Goal: Book appointment/travel/reservation

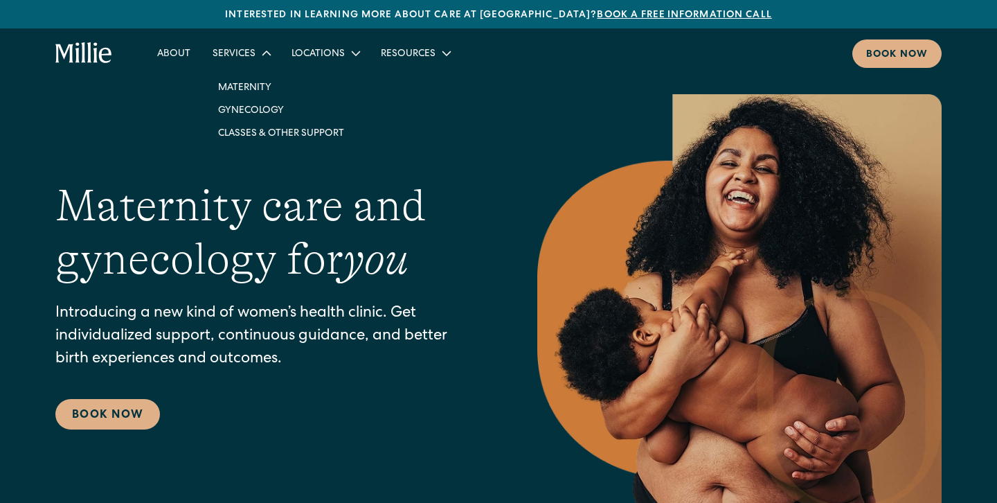
click at [251, 53] on div "Services" at bounding box center [234, 54] width 43 height 15
click at [235, 53] on div "Services" at bounding box center [234, 54] width 43 height 15
click at [245, 112] on link "Gynecology" at bounding box center [281, 109] width 148 height 23
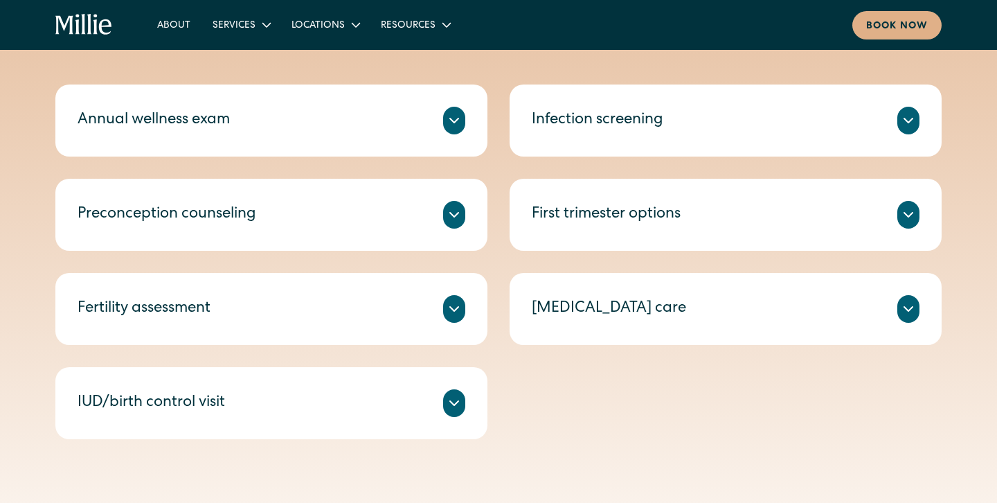
scroll to position [699, 0]
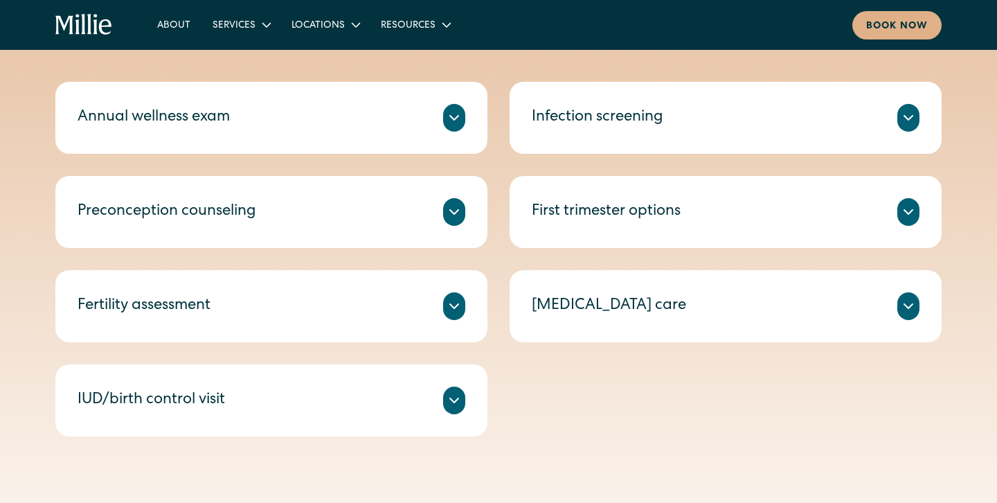
click at [459, 406] on icon at bounding box center [454, 400] width 17 height 17
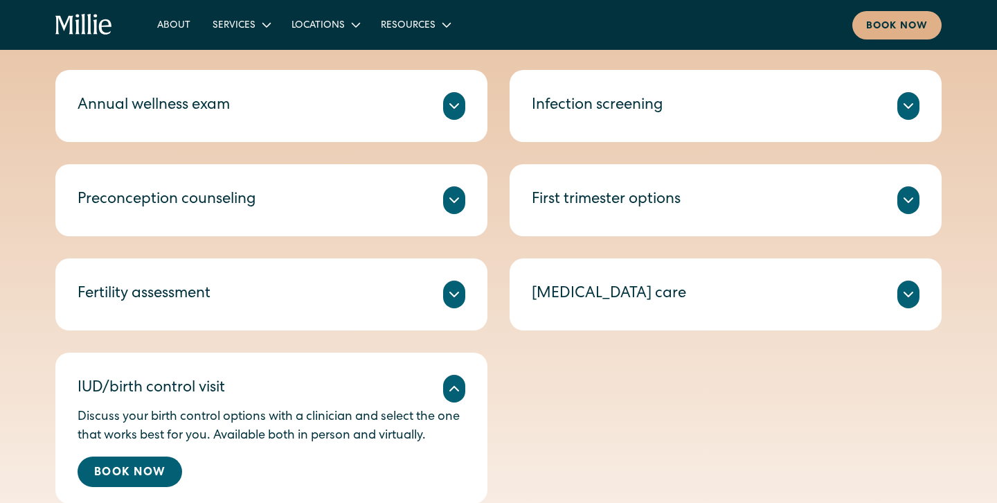
scroll to position [716, 0]
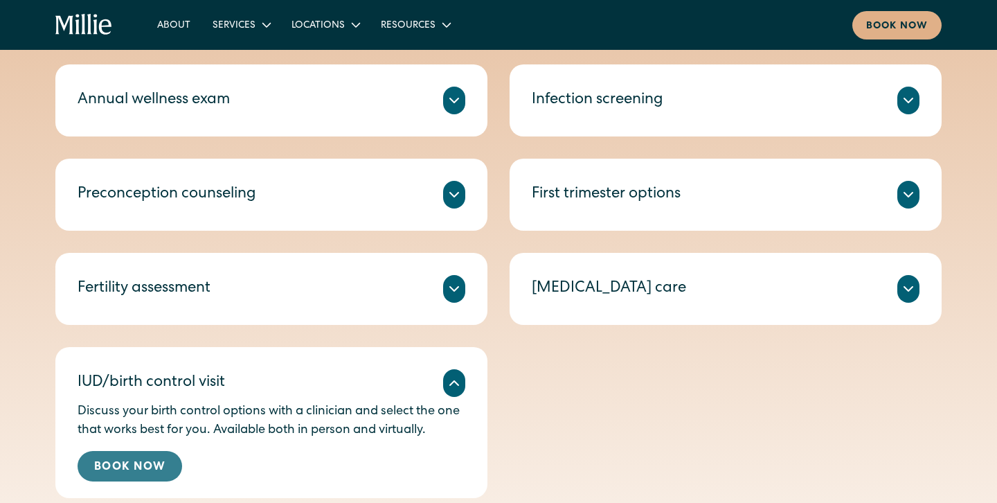
click at [132, 458] on link "Book Now" at bounding box center [130, 466] width 105 height 30
click at [112, 462] on link "Book Now" at bounding box center [130, 466] width 105 height 30
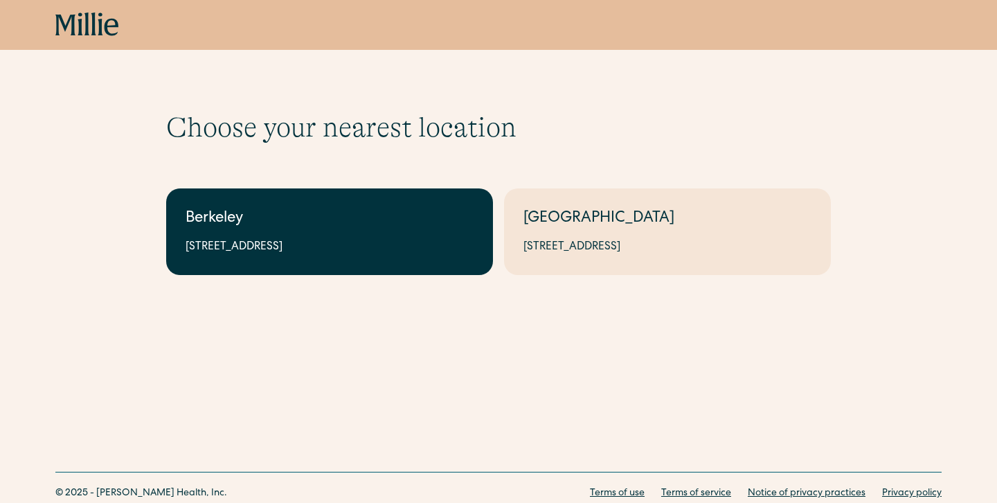
click at [229, 217] on div "Berkeley" at bounding box center [330, 219] width 288 height 23
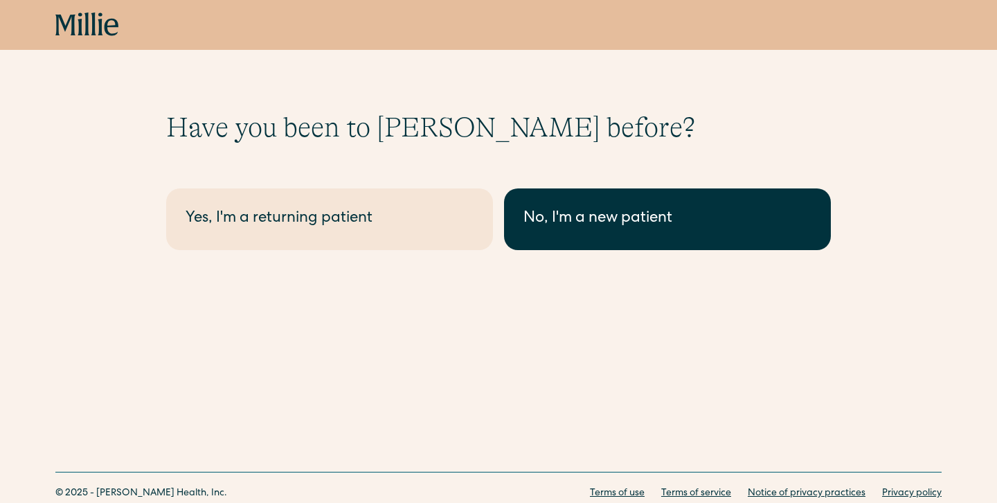
click at [541, 211] on div "No, I'm a new patient" at bounding box center [667, 219] width 288 height 23
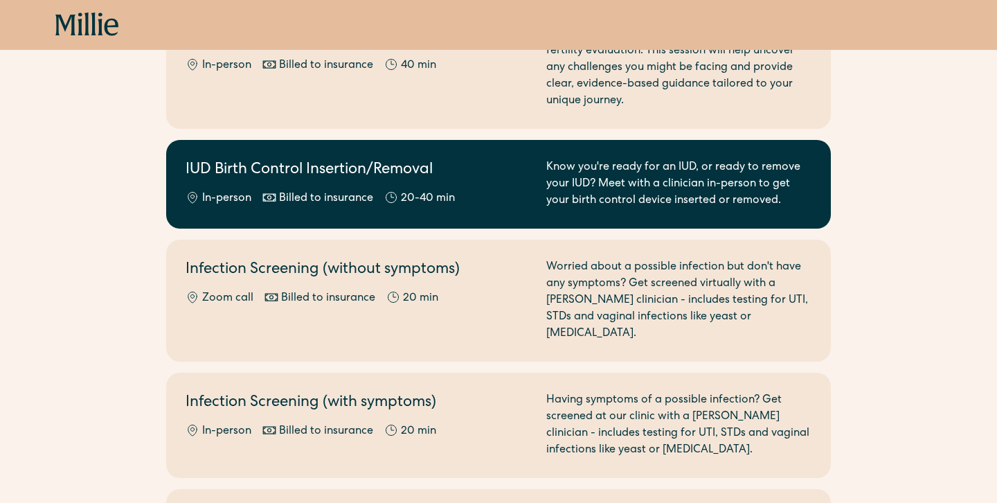
scroll to position [660, 0]
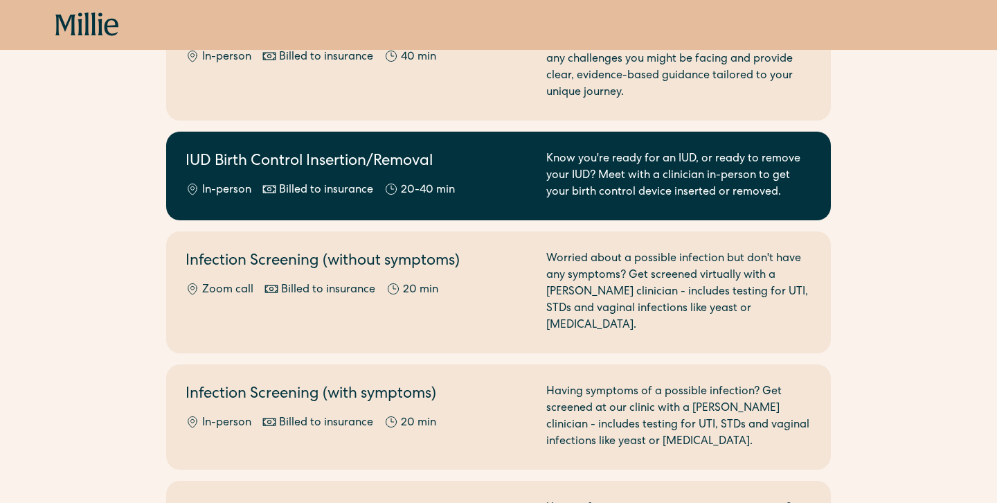
click at [366, 183] on div "Billed to insurance" at bounding box center [326, 190] width 94 height 17
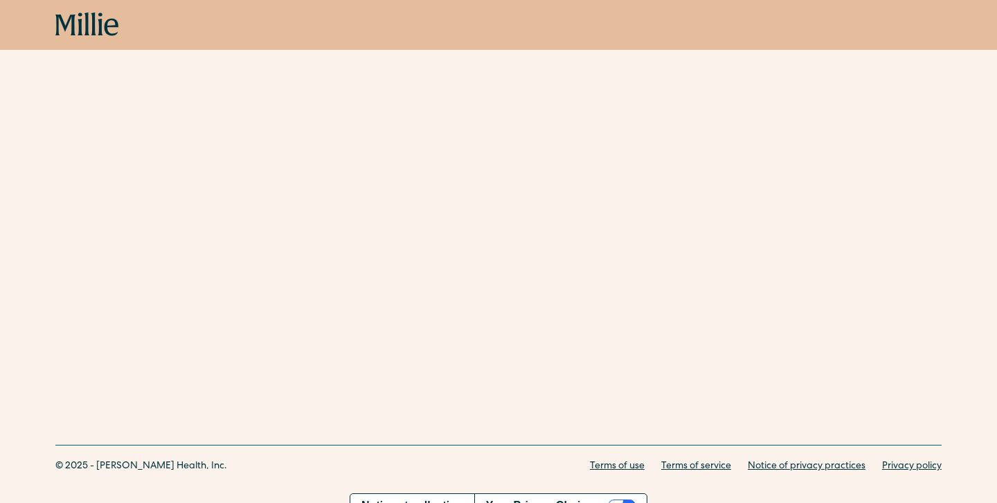
scroll to position [2426, 0]
